Goal: Information Seeking & Learning: Learn about a topic

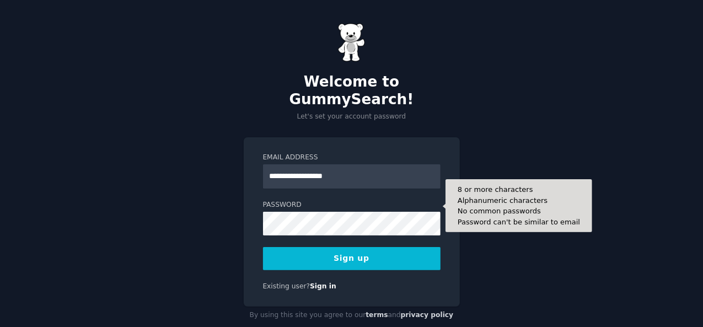
type input "**********"
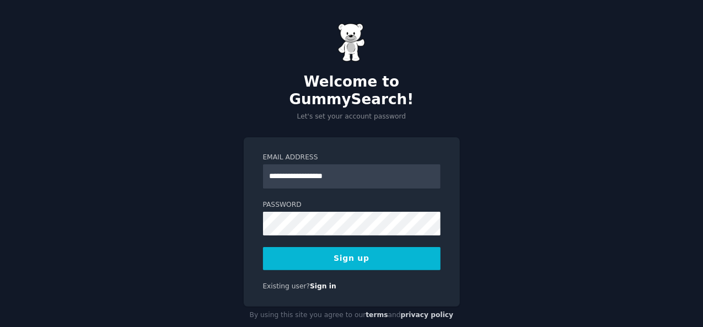
click at [335, 247] on button "Sign up" at bounding box center [352, 258] width 178 height 23
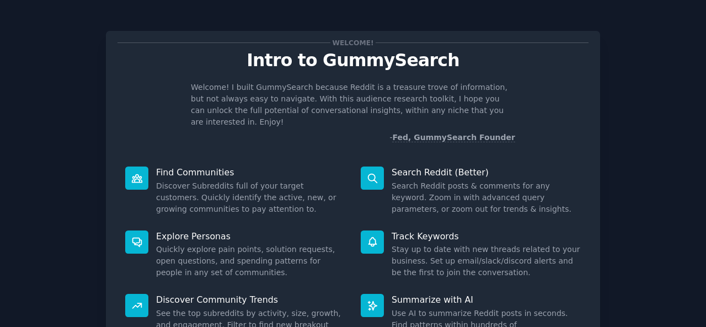
scroll to position [104, 0]
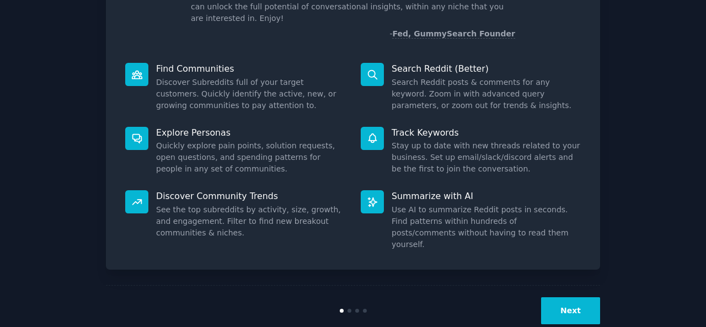
click at [571, 297] on button "Next" at bounding box center [570, 310] width 59 height 27
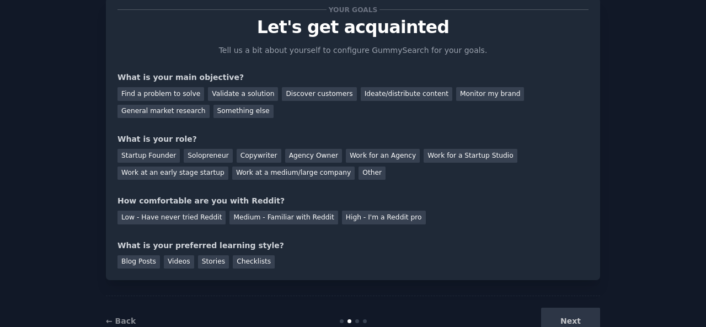
scroll to position [18, 0]
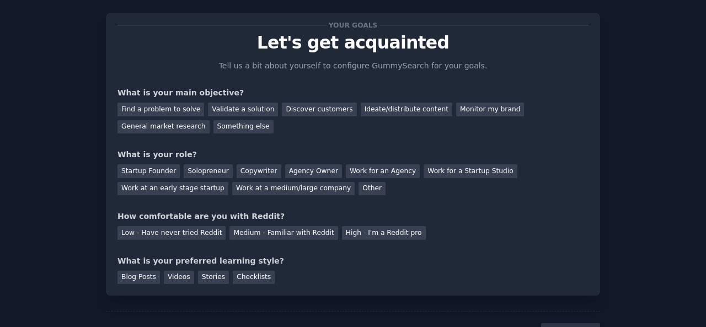
click at [156, 170] on div "Startup Founder" at bounding box center [148, 171] width 62 height 14
click at [196, 170] on div "Solopreneur" at bounding box center [208, 171] width 49 height 14
click at [181, 111] on div "Find a problem to solve" at bounding box center [160, 110] width 87 height 14
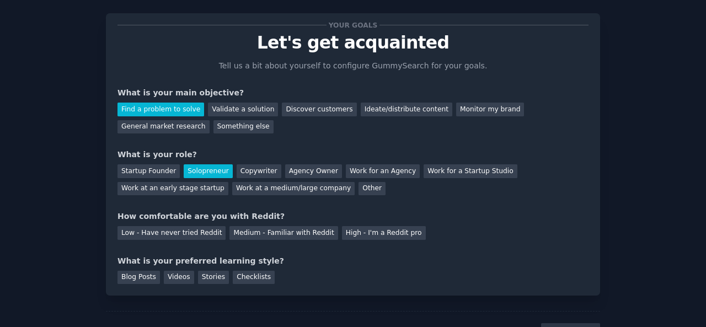
click at [237, 108] on div "Validate a solution" at bounding box center [243, 110] width 70 height 14
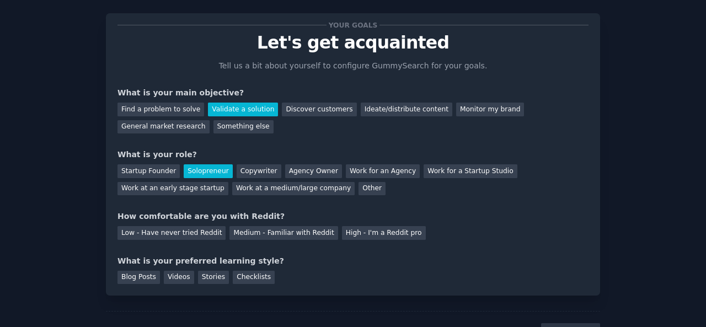
click at [174, 111] on div "Find a problem to solve" at bounding box center [160, 110] width 87 height 14
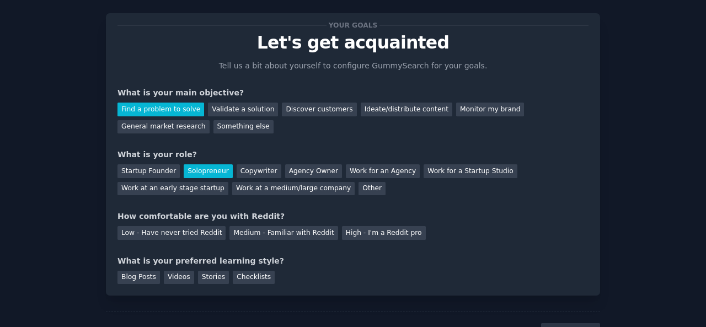
scroll to position [67, 0]
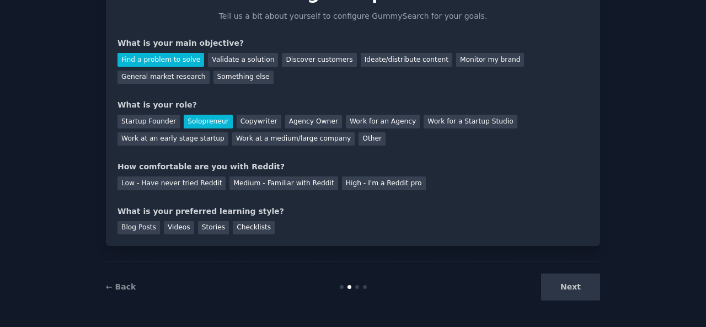
click at [196, 188] on div "Low - Have never tried Reddit" at bounding box center [171, 183] width 108 height 14
click at [176, 224] on div "Videos" at bounding box center [179, 228] width 30 height 14
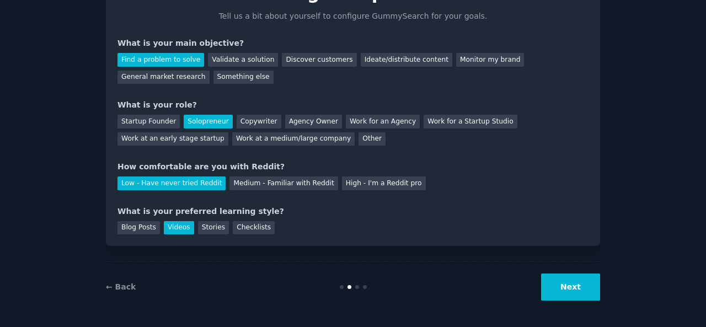
click at [562, 284] on button "Next" at bounding box center [570, 286] width 59 height 27
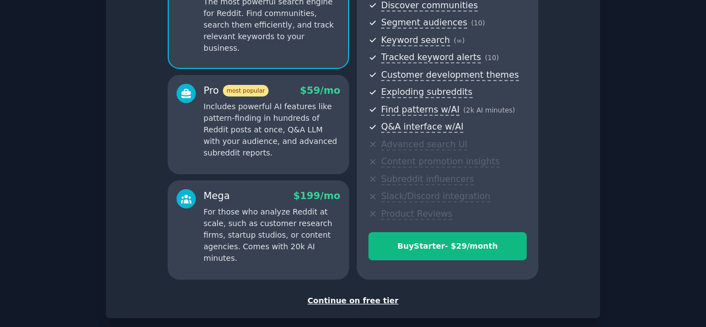
scroll to position [128, 0]
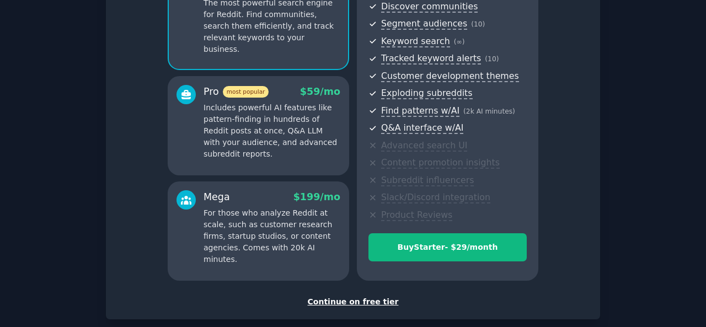
click at [351, 302] on div "Continue on free tier" at bounding box center [352, 302] width 471 height 12
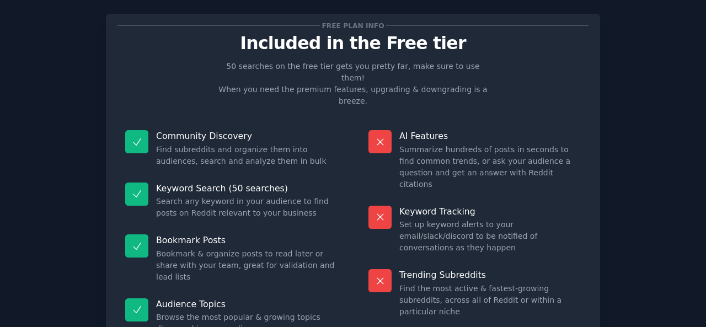
scroll to position [102, 0]
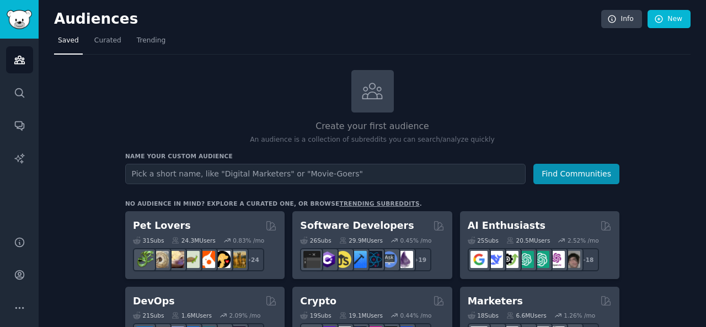
click at [154, 37] on span "Trending" at bounding box center [151, 41] width 29 height 10
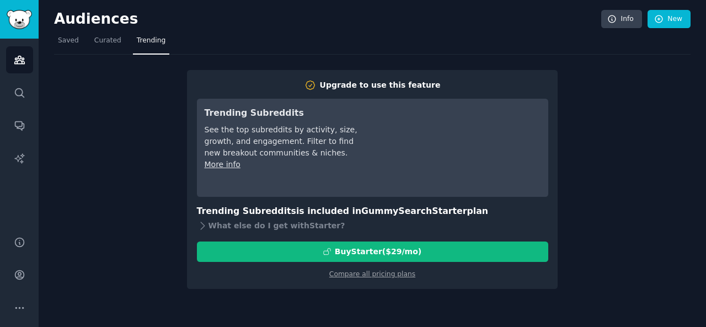
click at [98, 46] on link "Curated" at bounding box center [107, 43] width 35 height 23
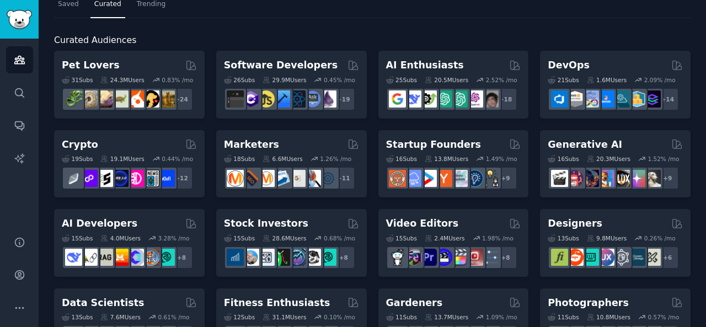
scroll to position [35, 0]
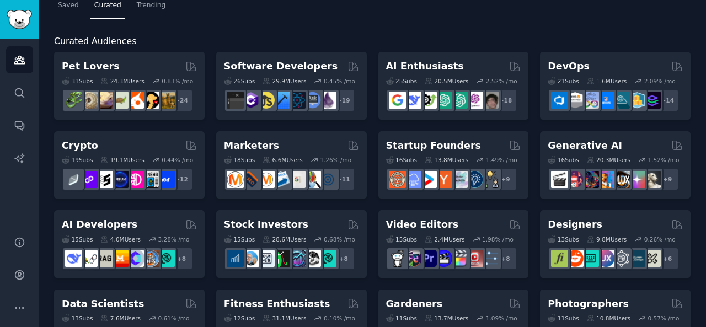
click at [144, 62] on div "Pet Lovers" at bounding box center [129, 67] width 135 height 14
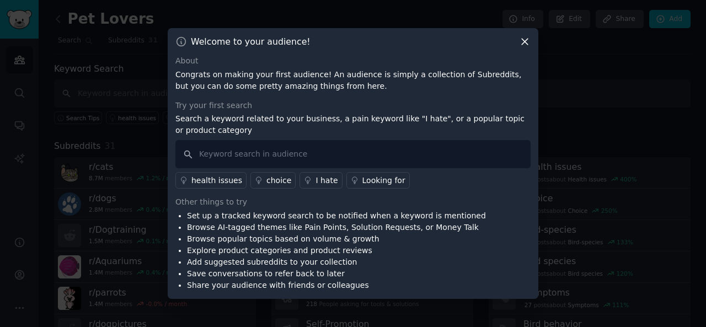
click at [315, 180] on div "I hate" at bounding box center [326, 181] width 22 height 12
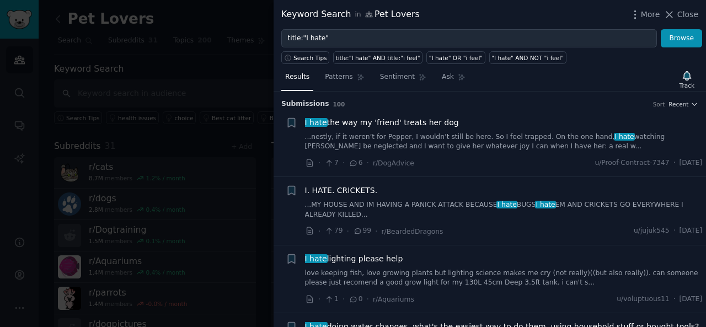
click at [679, 17] on span "Close" at bounding box center [687, 15] width 21 height 12
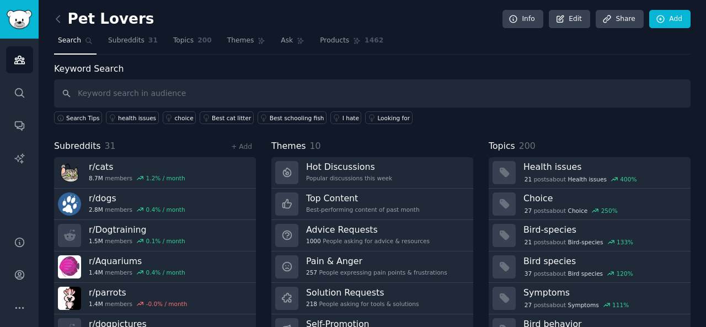
click at [377, 118] on div "Looking for" at bounding box center [393, 118] width 33 height 8
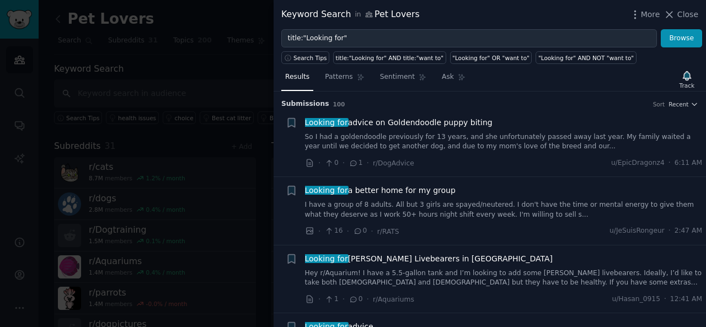
click at [675, 13] on icon at bounding box center [669, 15] width 12 height 12
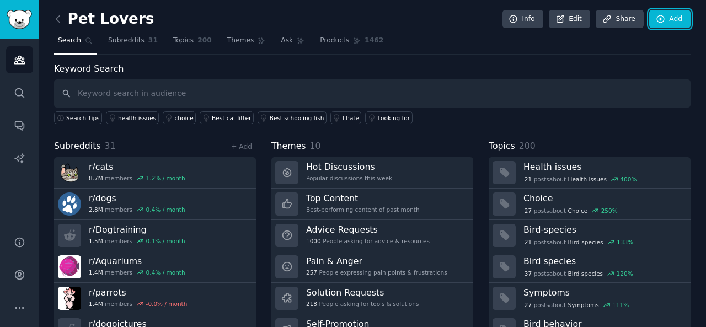
click at [676, 13] on link "Add" at bounding box center [669, 19] width 41 height 19
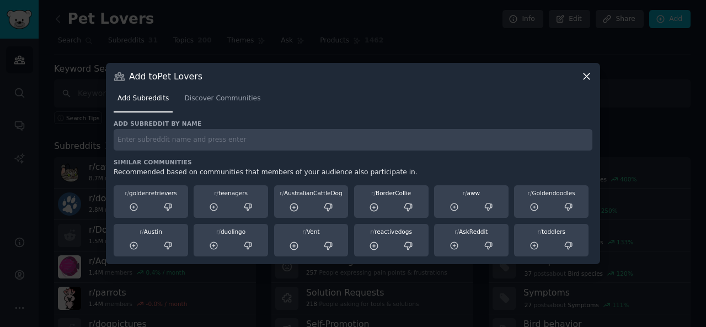
click at [588, 78] on icon at bounding box center [586, 76] width 6 height 6
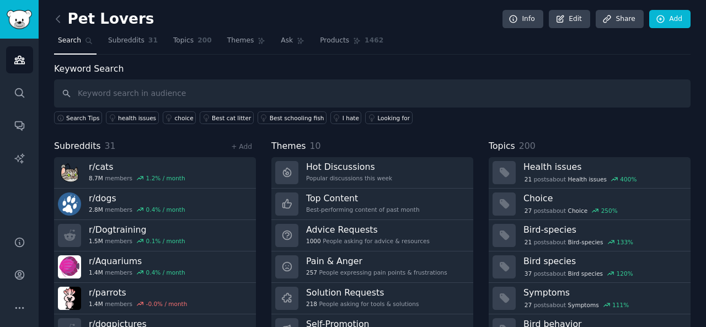
click at [58, 20] on icon at bounding box center [58, 19] width 12 height 12
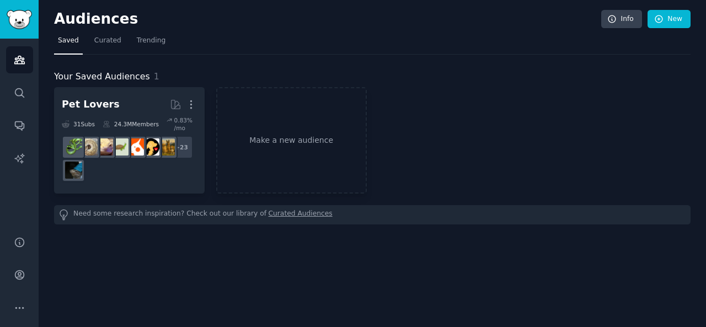
click at [288, 151] on link "Make a new audience" at bounding box center [291, 140] width 151 height 106
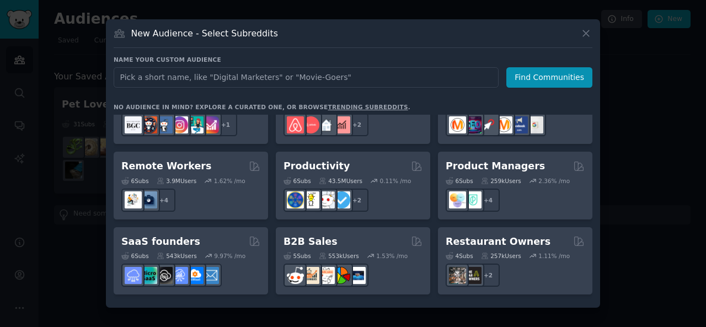
scroll to position [788, 0]
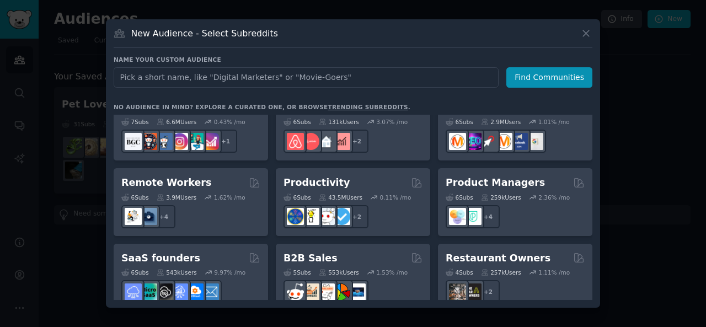
click at [368, 176] on div "Productivity" at bounding box center [352, 183] width 139 height 14
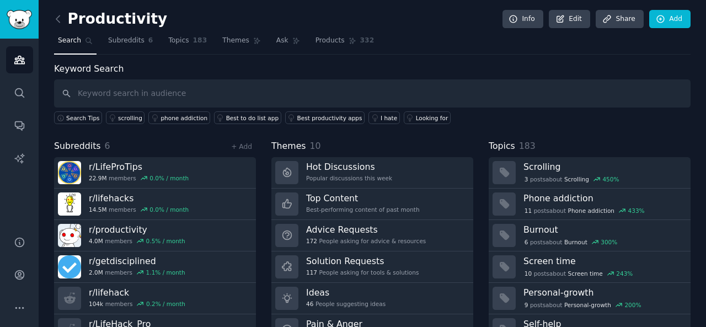
scroll to position [51, 0]
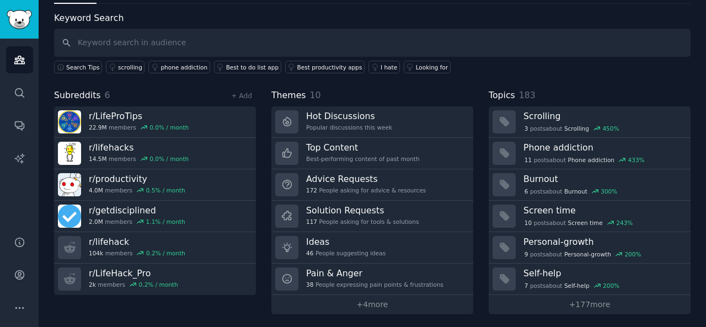
click at [420, 115] on link "Hot Discussions Popular discussions this week" at bounding box center [372, 121] width 202 height 31
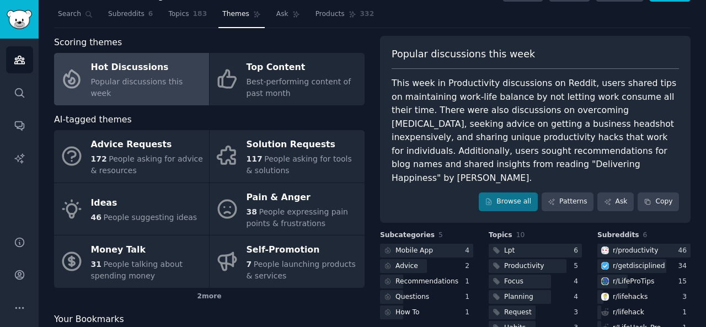
scroll to position [26, 0]
click at [324, 173] on div "117 People asking for tools & solutions" at bounding box center [302, 165] width 112 height 23
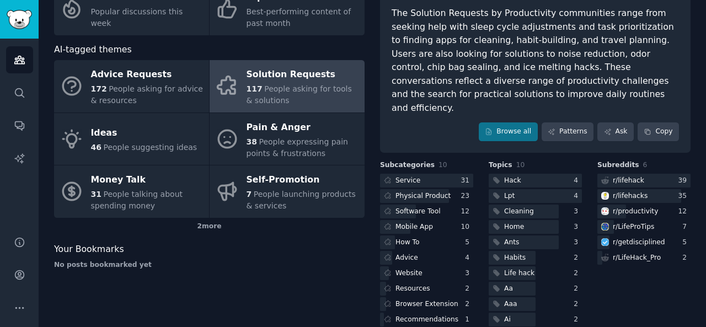
scroll to position [98, 0]
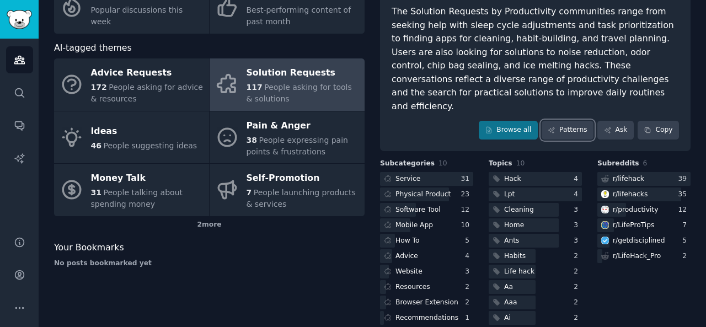
click at [582, 121] on link "Patterns" at bounding box center [567, 130] width 52 height 19
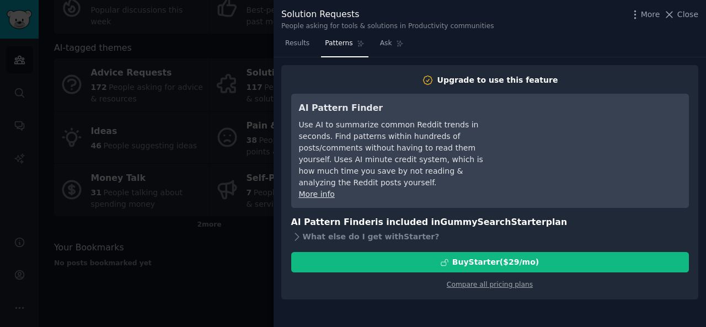
click at [527, 49] on div "Results Patterns Ask" at bounding box center [489, 46] width 432 height 23
click at [685, 17] on span "Close" at bounding box center [687, 15] width 21 height 12
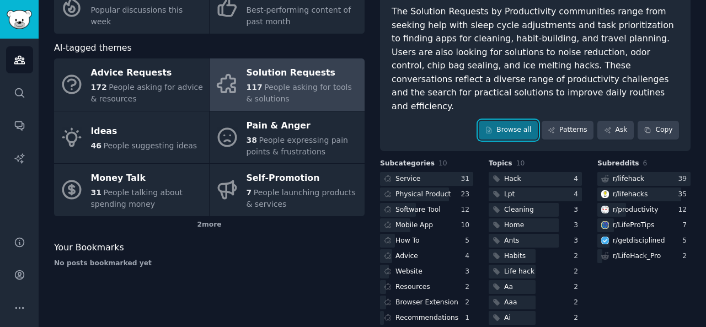
click at [518, 121] on link "Browse all" at bounding box center [508, 130] width 59 height 19
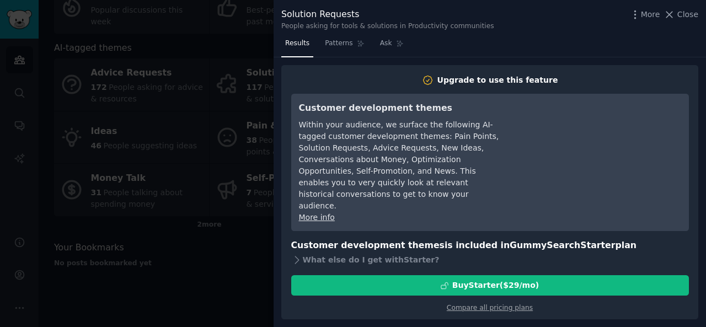
click at [674, 14] on icon at bounding box center [669, 15] width 12 height 12
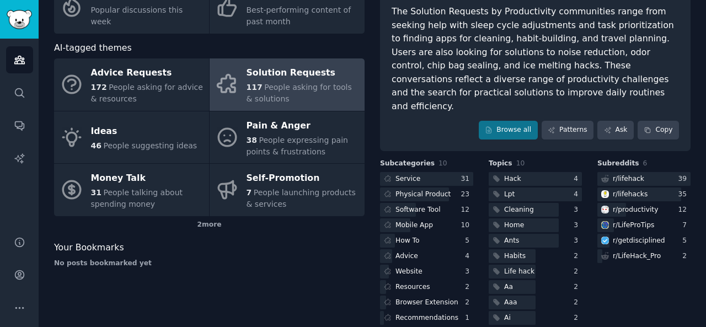
click at [403, 174] on div "Service" at bounding box center [407, 179] width 25 height 10
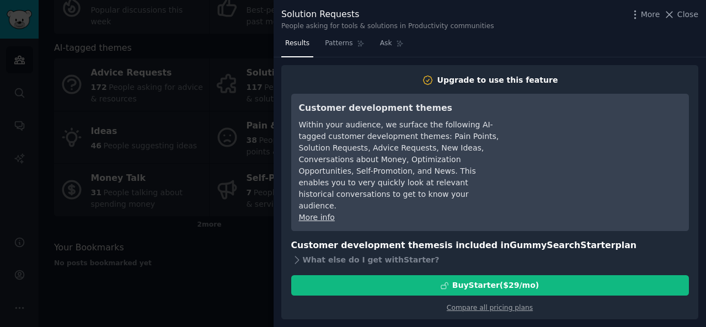
click at [681, 14] on span "Close" at bounding box center [687, 15] width 21 height 12
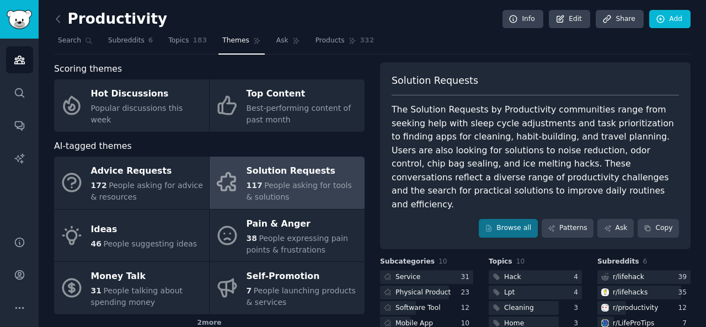
click at [182, 44] on link "Topics 183" at bounding box center [187, 43] width 46 height 23
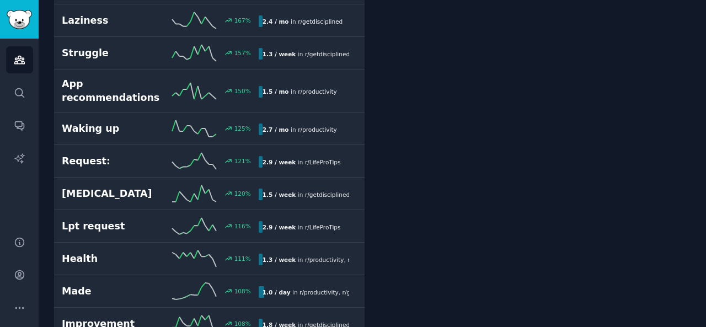
scroll to position [437, 0]
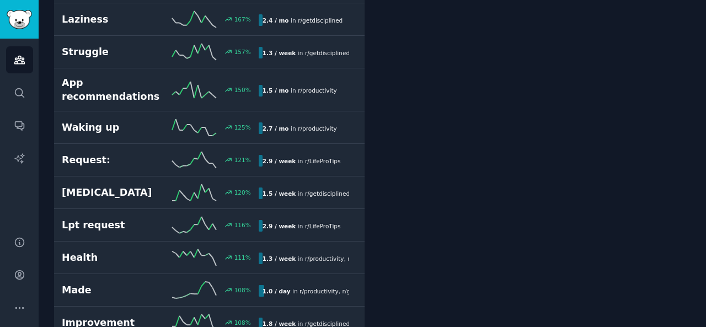
click at [109, 91] on h2 "App recommendations" at bounding box center [111, 89] width 98 height 27
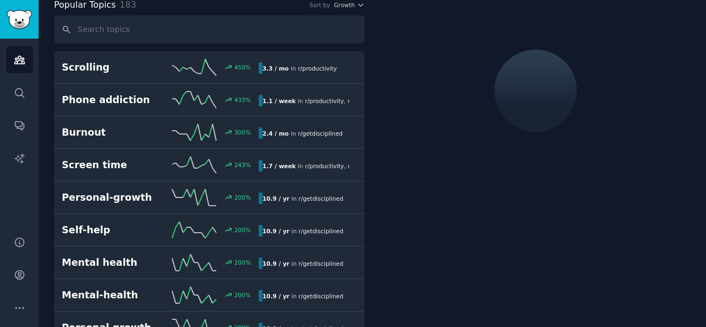
scroll to position [61, 0]
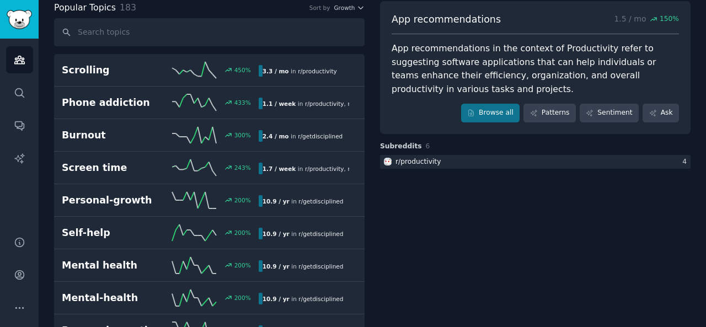
click at [423, 158] on div "r/ productivity" at bounding box center [417, 162] width 45 height 10
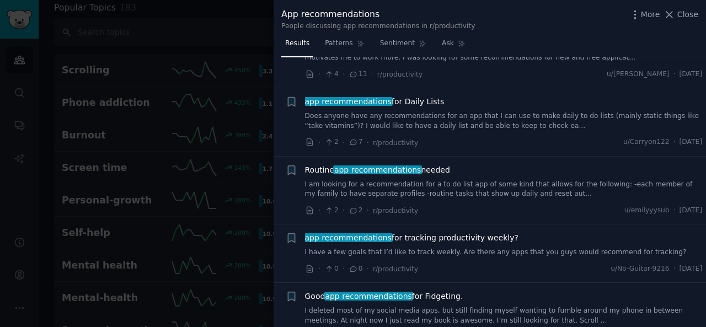
scroll to position [259, 0]
click at [696, 14] on span "Close" at bounding box center [687, 15] width 21 height 12
click at [682, 17] on div "App recommendations 1.5 / mo 150 % App recommendations in the context of Produc…" at bounding box center [535, 67] width 310 height 133
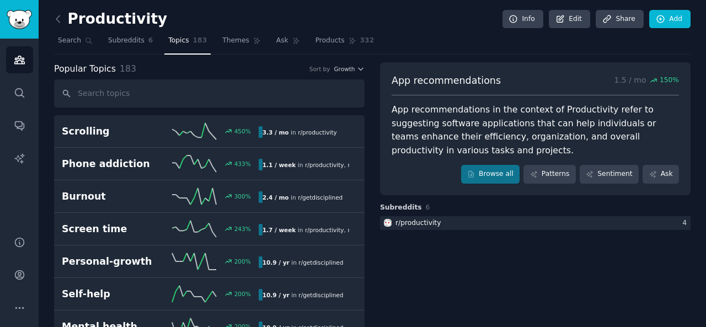
click at [59, 19] on icon at bounding box center [58, 19] width 12 height 12
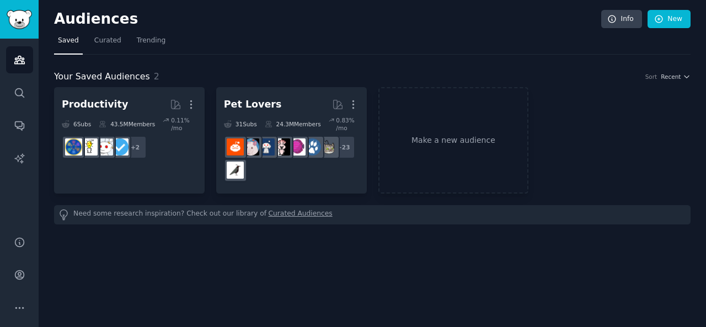
click at [353, 106] on icon "button" at bounding box center [353, 105] width 12 height 12
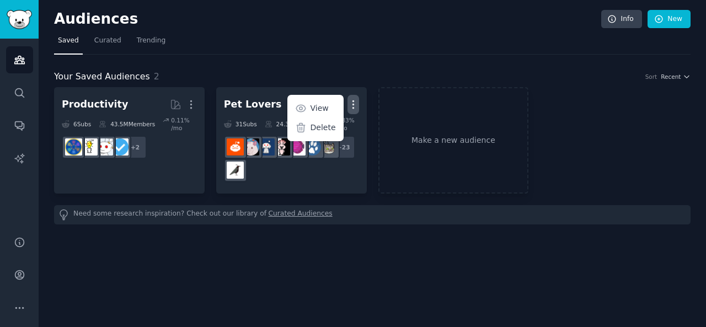
click at [316, 129] on p "Delete" at bounding box center [322, 128] width 25 height 12
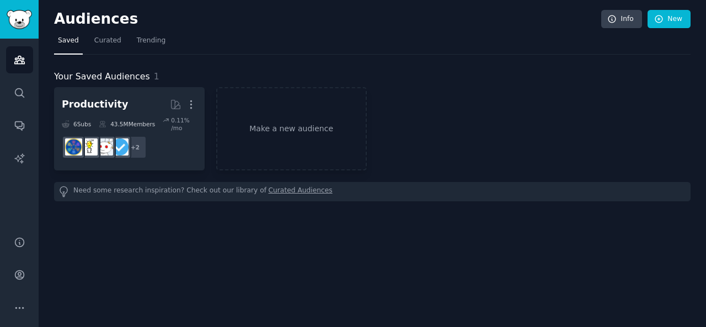
click at [263, 127] on link "Make a new audience" at bounding box center [291, 128] width 151 height 83
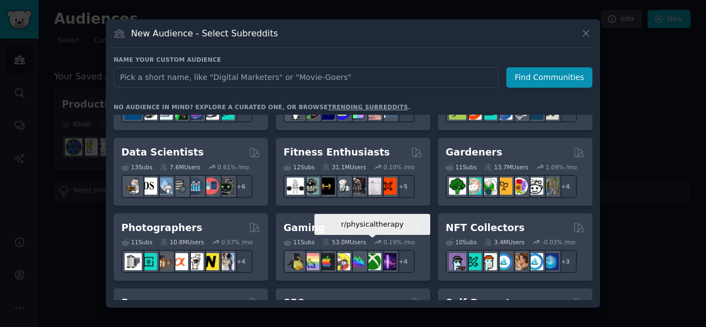
scroll to position [282, 0]
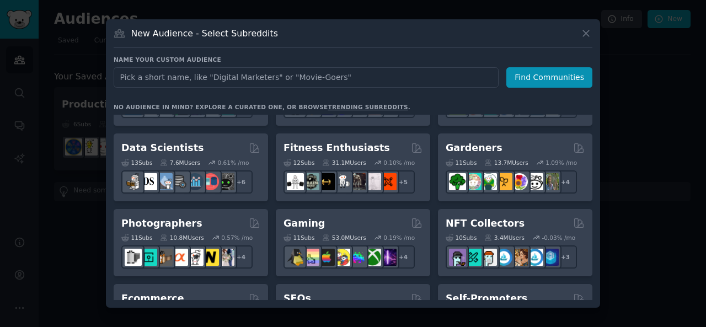
click at [372, 219] on div "Gaming" at bounding box center [352, 224] width 139 height 14
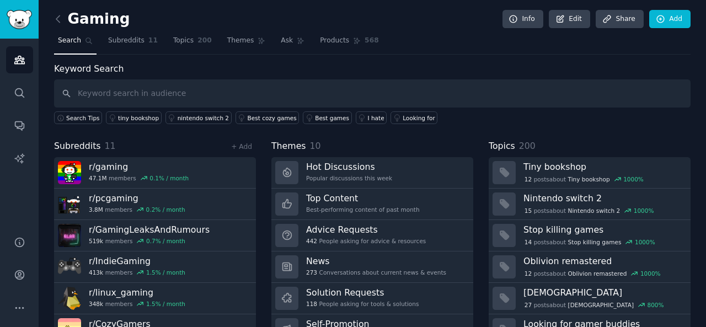
click at [403, 300] on div "118 People asking for tools & solutions" at bounding box center [362, 304] width 112 height 8
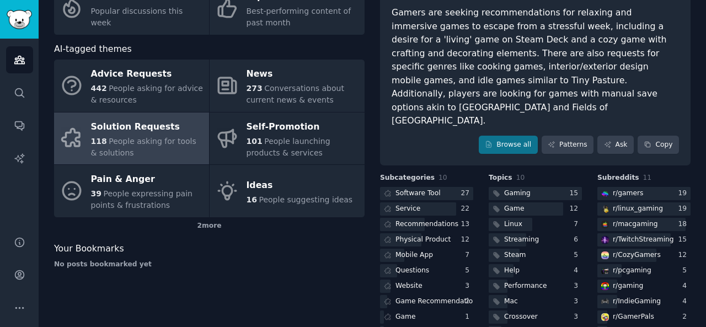
scroll to position [98, 0]
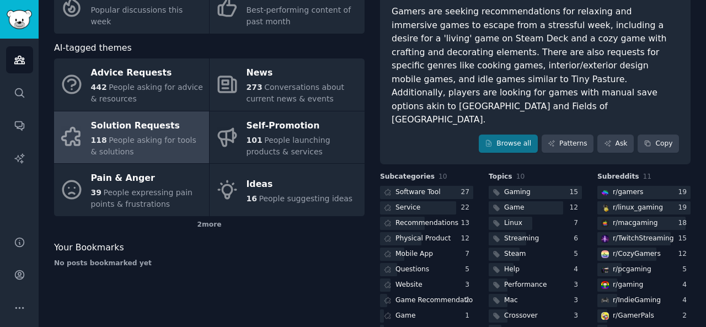
click at [421, 187] on div "Software Tool" at bounding box center [417, 192] width 45 height 10
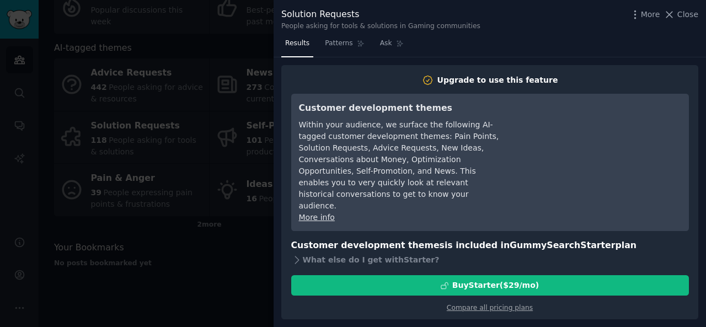
click at [693, 13] on span "Close" at bounding box center [687, 15] width 21 height 12
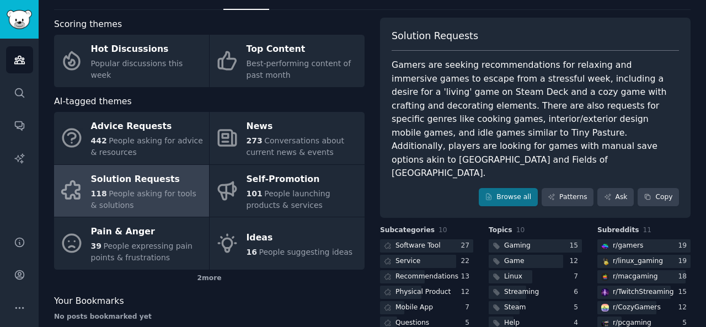
scroll to position [33, 0]
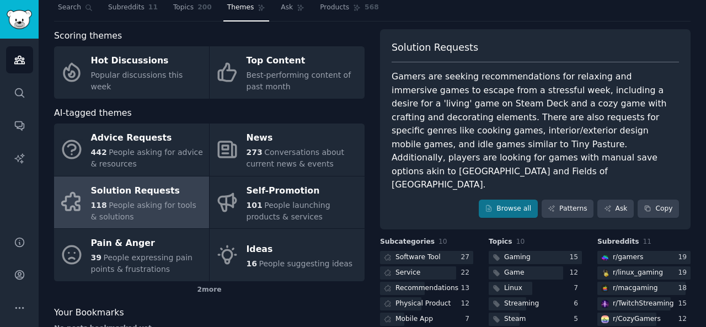
click at [155, 155] on span "People asking for advice & resources" at bounding box center [147, 158] width 112 height 20
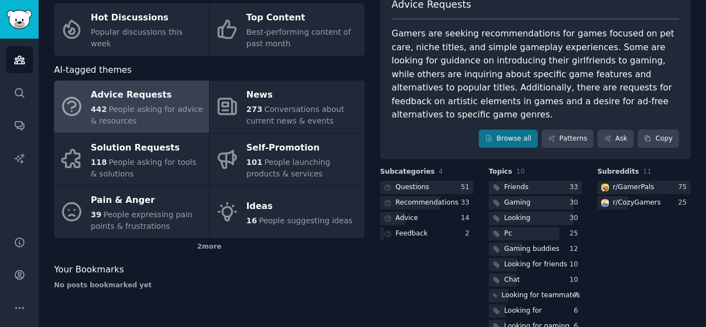
scroll to position [85, 0]
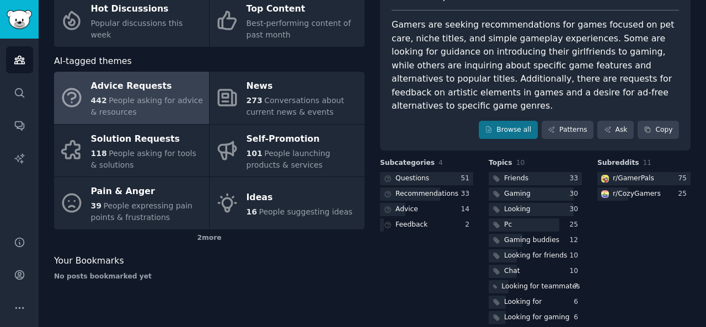
click at [402, 172] on div "Questions" at bounding box center [405, 179] width 51 height 14
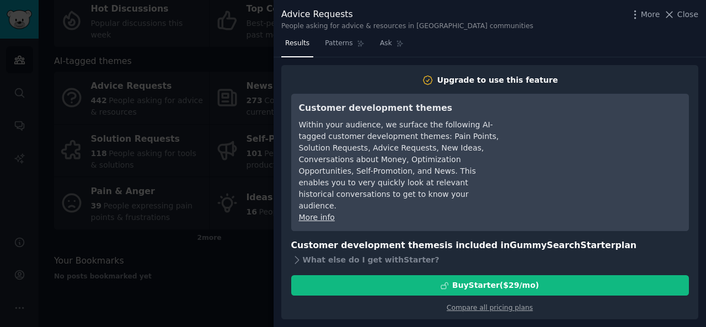
click at [683, 18] on span "Close" at bounding box center [687, 15] width 21 height 12
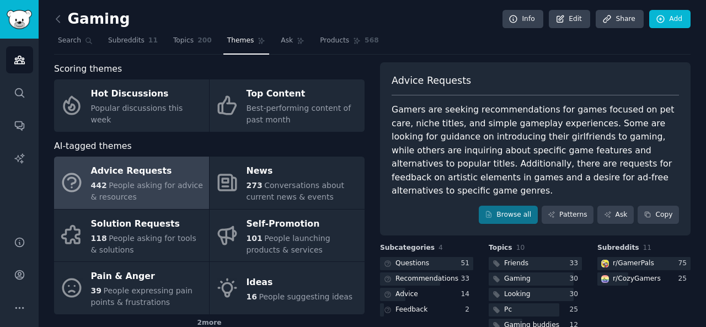
click at [268, 108] on span "Best-performing content of past month" at bounding box center [298, 114] width 105 height 20
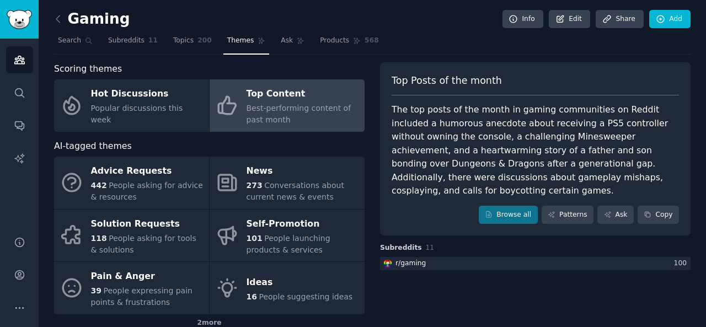
click at [116, 40] on span "Subreddits" at bounding box center [126, 41] width 36 height 10
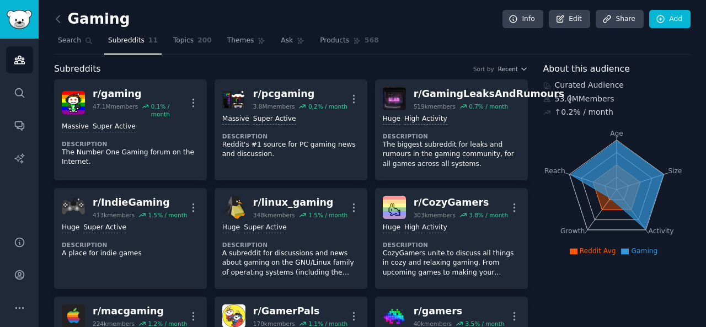
click at [179, 42] on span "Topics" at bounding box center [183, 41] width 20 height 10
